Goal: Transaction & Acquisition: Book appointment/travel/reservation

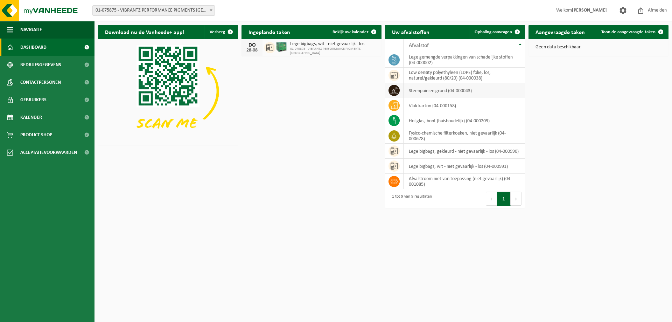
click at [422, 93] on td "steenpuin en grond (04-000043)" at bounding box center [464, 90] width 121 height 15
click at [394, 90] on icon at bounding box center [394, 90] width 7 height 7
click at [394, 89] on icon at bounding box center [394, 90] width 7 height 7
click at [505, 31] on span "Ophaling aanvragen" at bounding box center [493, 32] width 37 height 5
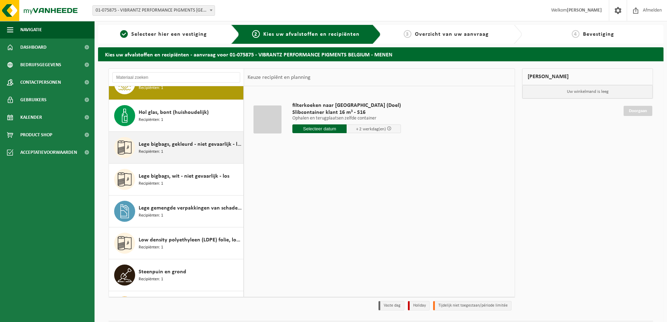
scroll to position [35, 0]
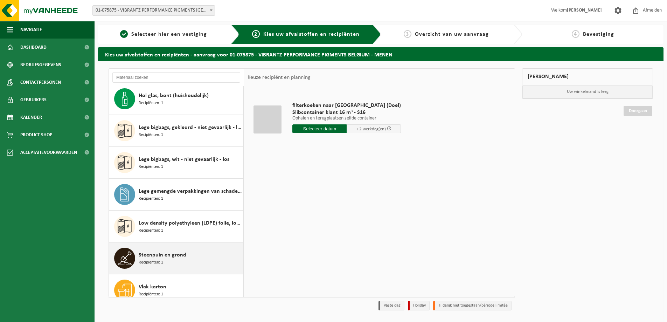
click at [165, 258] on span "Steenpuin en grond" at bounding box center [163, 255] width 48 height 8
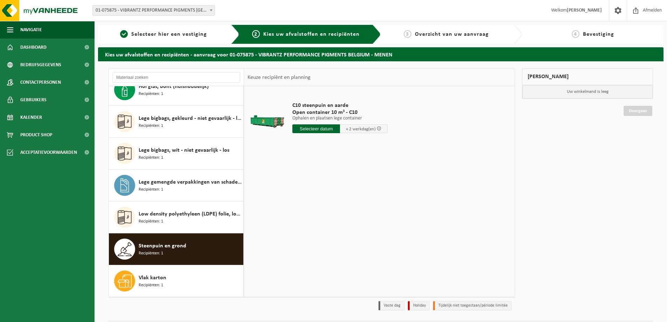
click at [321, 131] on input "text" at bounding box center [316, 128] width 48 height 9
click at [324, 212] on div "27" at bounding box center [323, 213] width 12 height 11
type input "Van 2025-08-27"
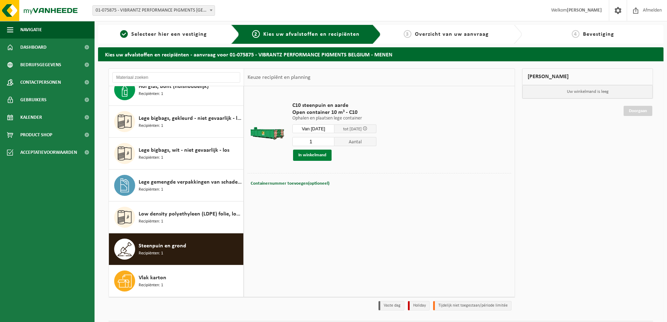
click at [317, 156] on button "In winkelmand" at bounding box center [312, 154] width 39 height 11
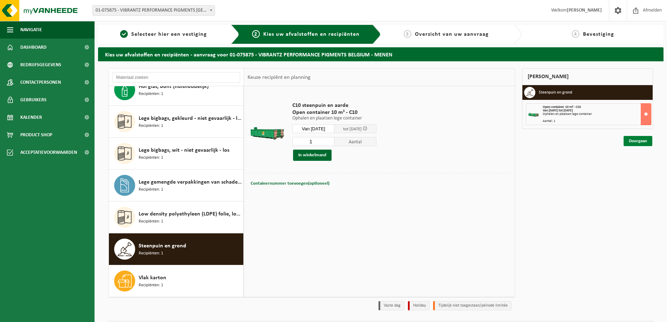
click at [638, 141] on link "Doorgaan" at bounding box center [637, 141] width 29 height 10
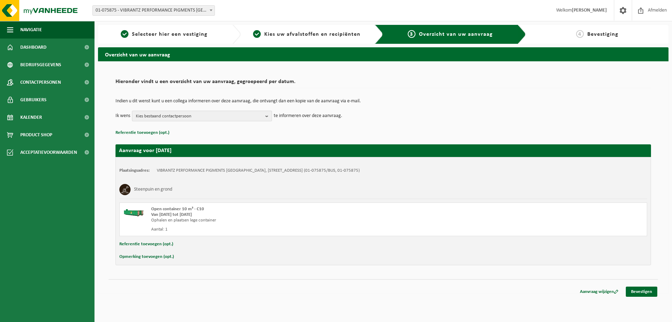
click at [266, 116] on b "button" at bounding box center [268, 116] width 6 height 10
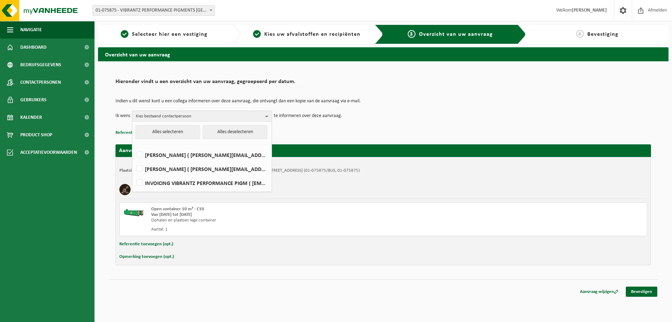
click at [266, 114] on b "button" at bounding box center [268, 116] width 6 height 10
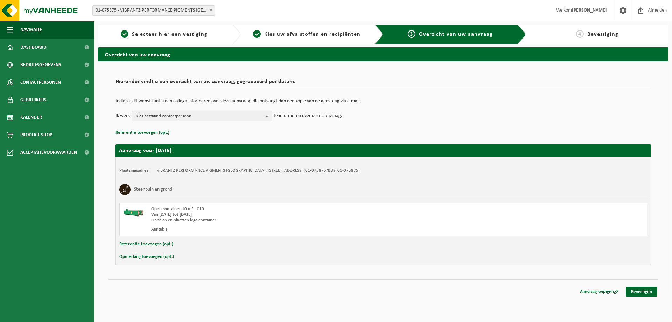
click at [268, 116] on b "button" at bounding box center [268, 116] width 6 height 10
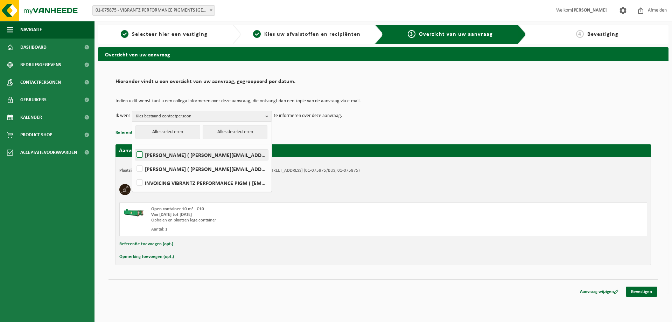
click at [139, 156] on label "Hans Bossuyt ( hans.bossuyt@vibrantz.com )" at bounding box center [201, 154] width 133 height 11
click at [134, 146] on input "Hans Bossuyt ( hans.bossuyt@vibrantz.com )" at bounding box center [134, 146] width 0 height 0
checkbox input "true"
click at [386, 132] on p "Referentie toevoegen (opt.)" at bounding box center [384, 132] width 536 height 9
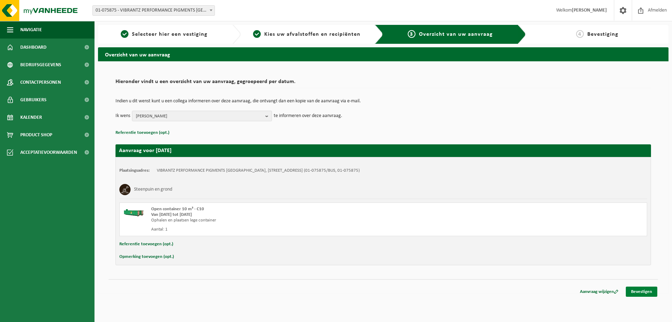
click at [648, 293] on link "Bevestigen" at bounding box center [642, 291] width 32 height 10
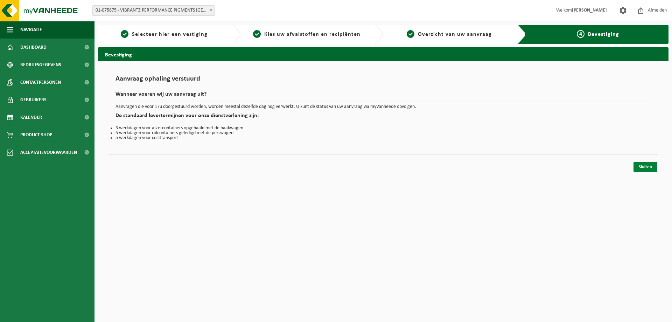
click at [651, 169] on link "Sluiten" at bounding box center [646, 167] width 24 height 10
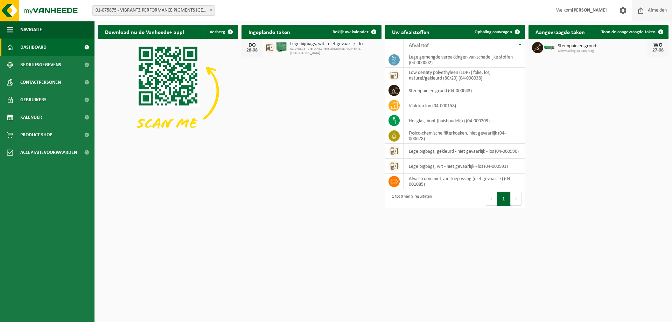
click at [652, 10] on span "Afmelden" at bounding box center [657, 10] width 22 height 21
